Goal: Check status: Check status

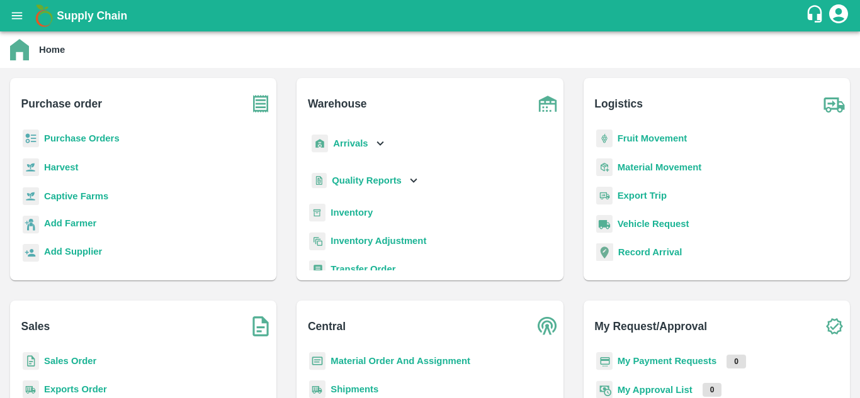
click at [81, 361] on b "Sales Order" at bounding box center [70, 361] width 52 height 10
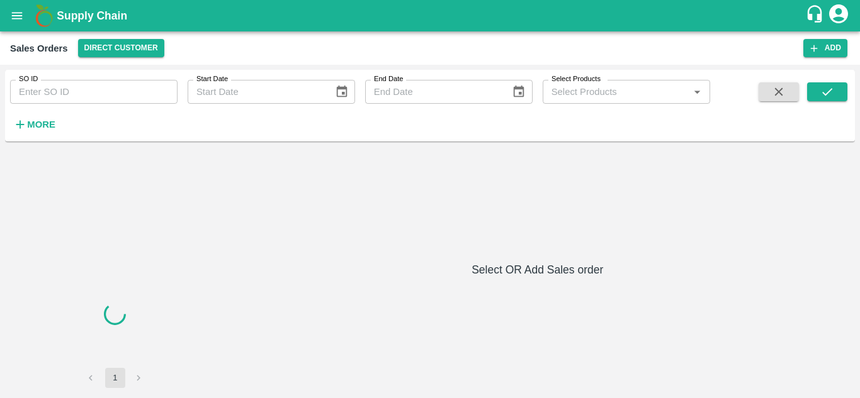
click at [108, 96] on input "SO ID" at bounding box center [93, 92] width 167 height 24
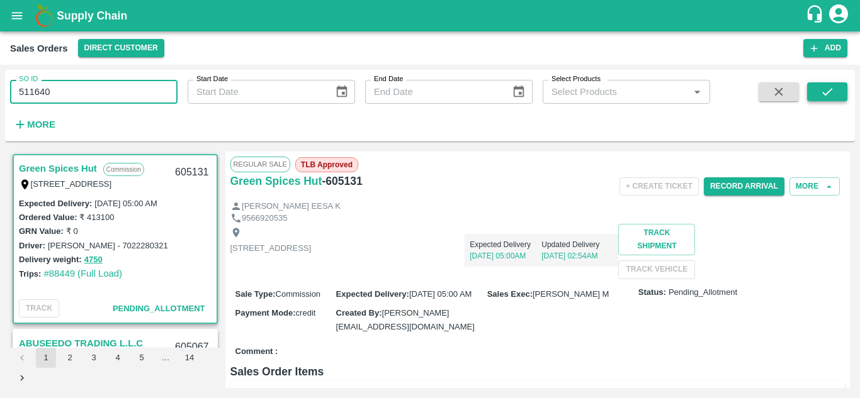
click at [833, 87] on icon "submit" at bounding box center [827, 92] width 14 height 14
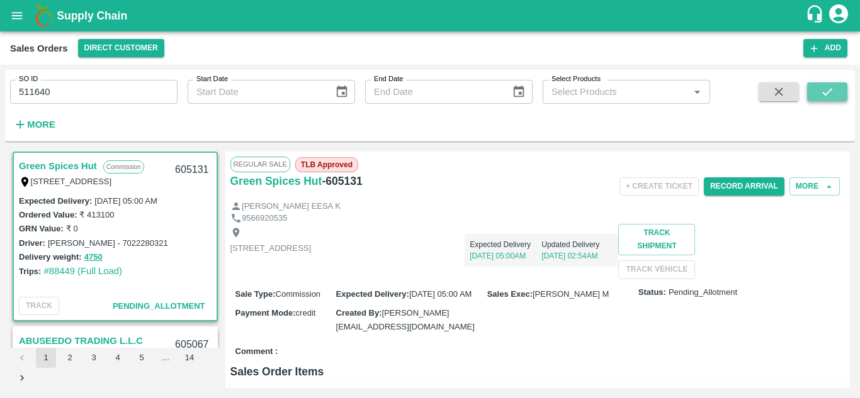
click at [822, 94] on icon "submit" at bounding box center [827, 92] width 14 height 14
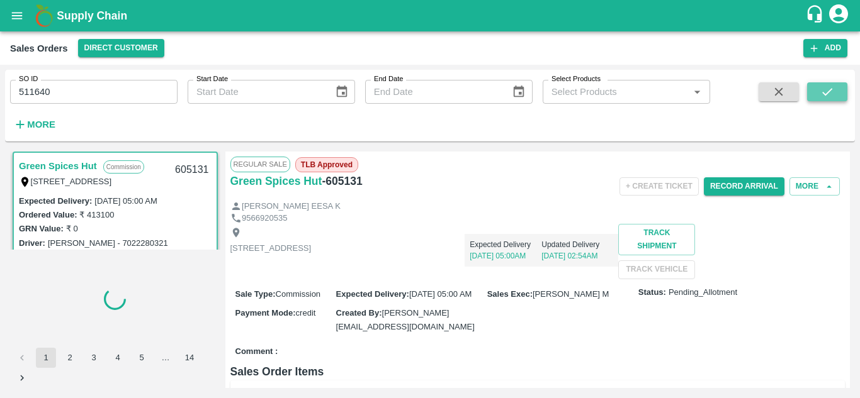
click at [822, 94] on icon "submit" at bounding box center [827, 92] width 14 height 14
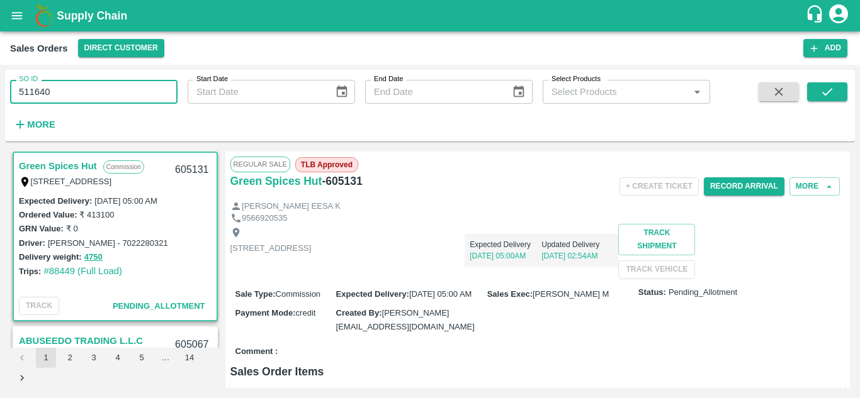
click at [135, 87] on input "511640" at bounding box center [93, 92] width 167 height 24
type input "511640"
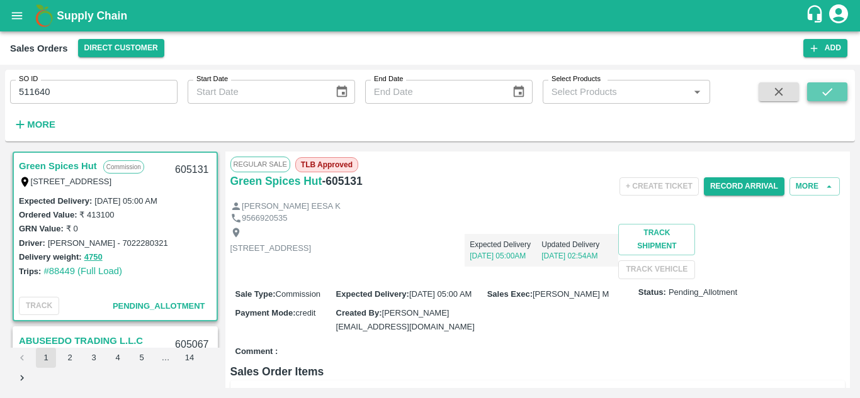
click at [825, 94] on icon "submit" at bounding box center [827, 92] width 14 height 14
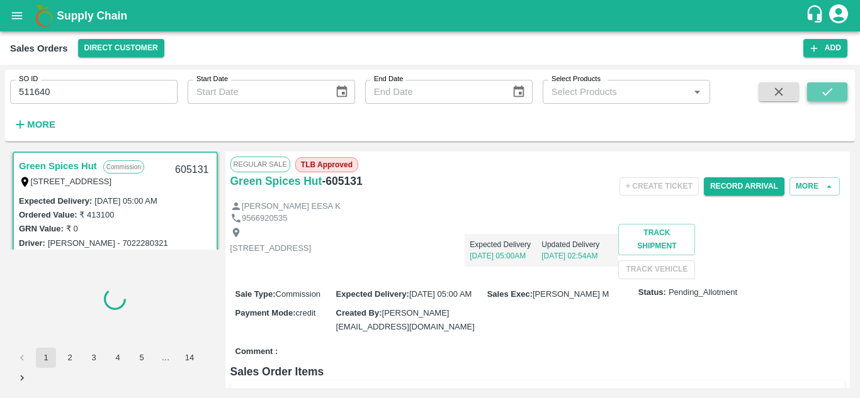
click at [825, 94] on icon "submit" at bounding box center [827, 92] width 14 height 14
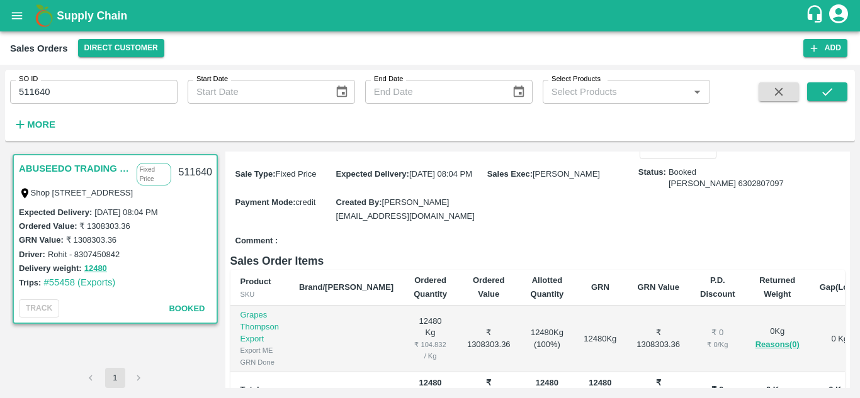
scroll to position [109, 0]
